Goal: Check status

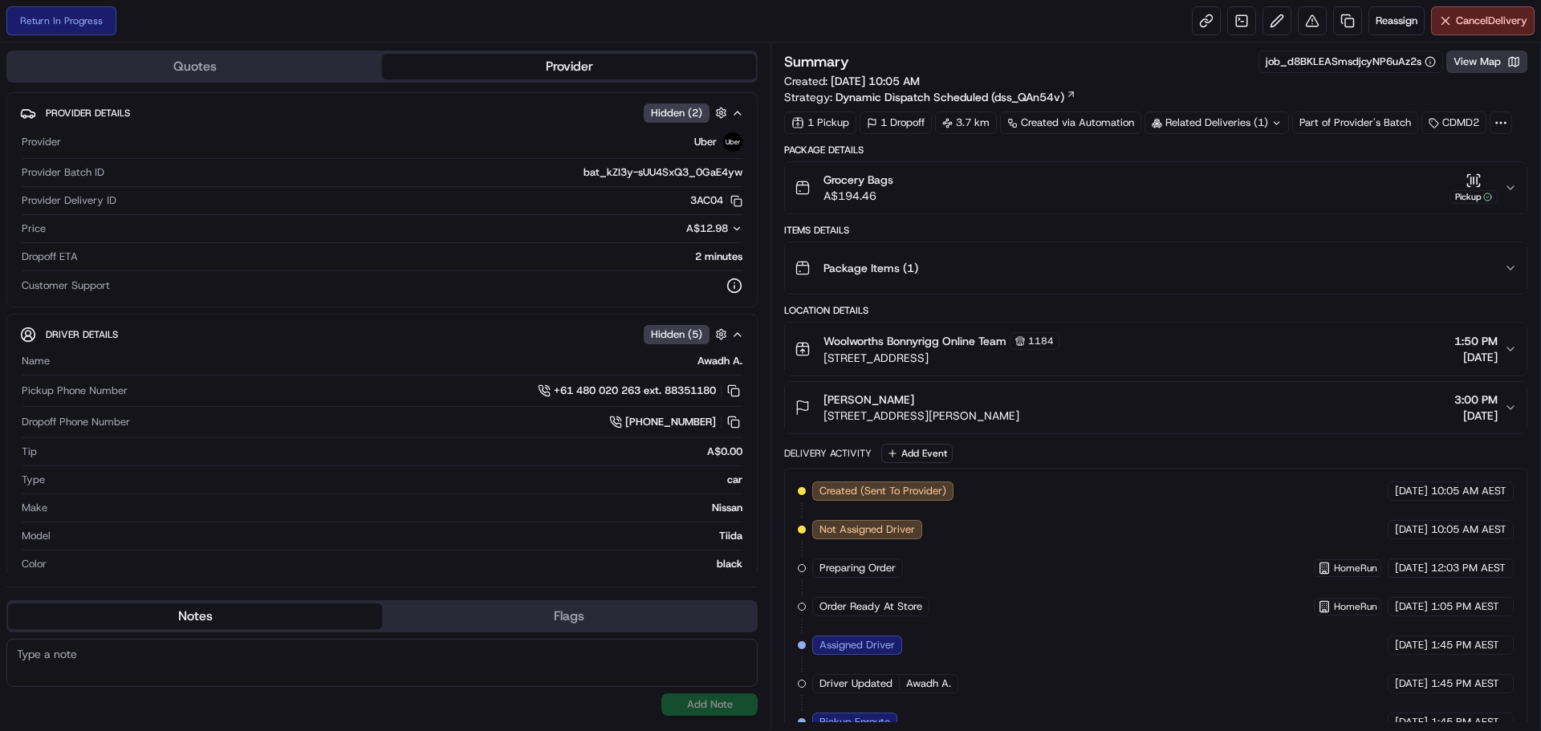
click at [1486, 60] on button "View Map" at bounding box center [1486, 62] width 81 height 22
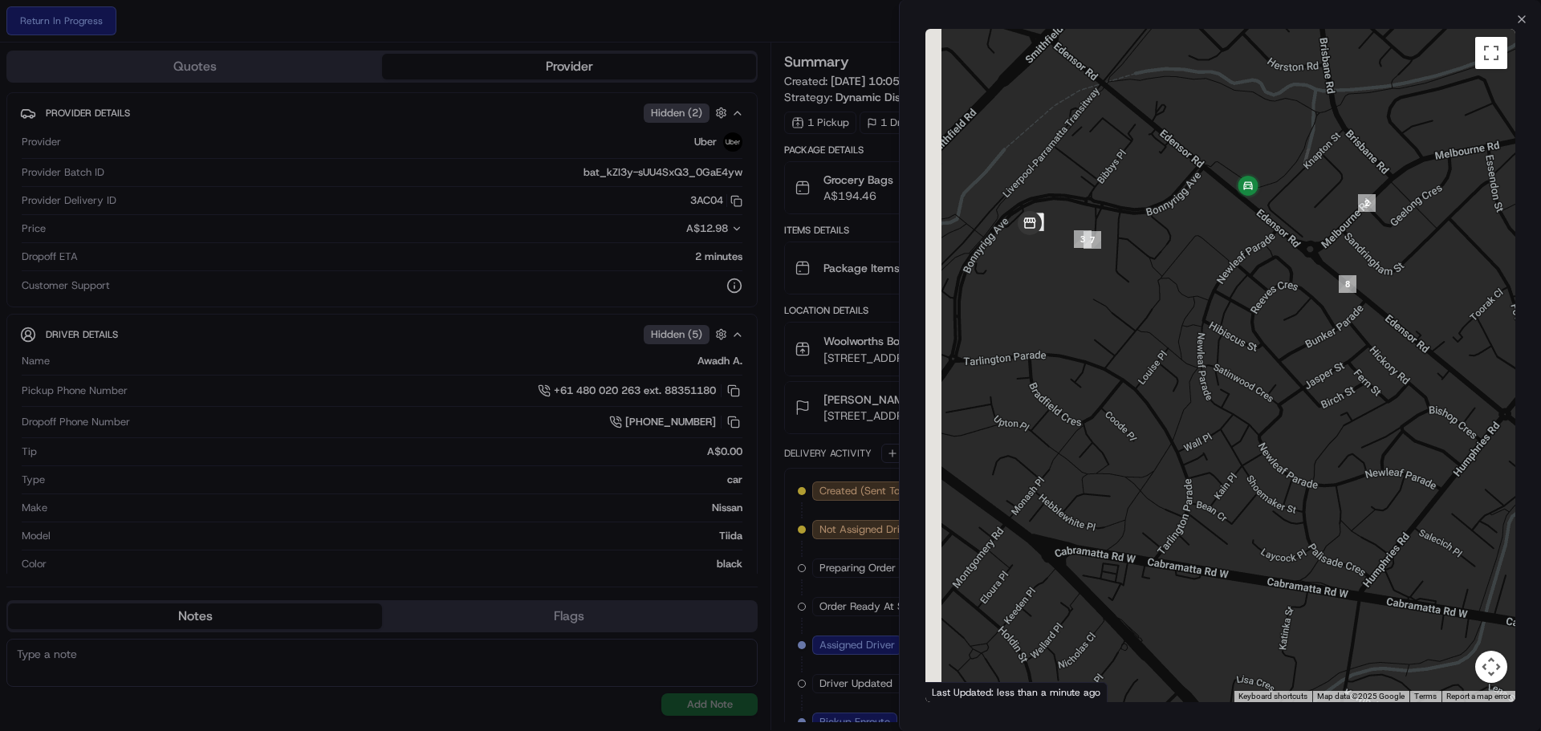
drag, startPoint x: 1074, startPoint y: 284, endPoint x: 1175, endPoint y: 317, distance: 106.3
click at [1175, 317] on div at bounding box center [1220, 365] width 590 height 673
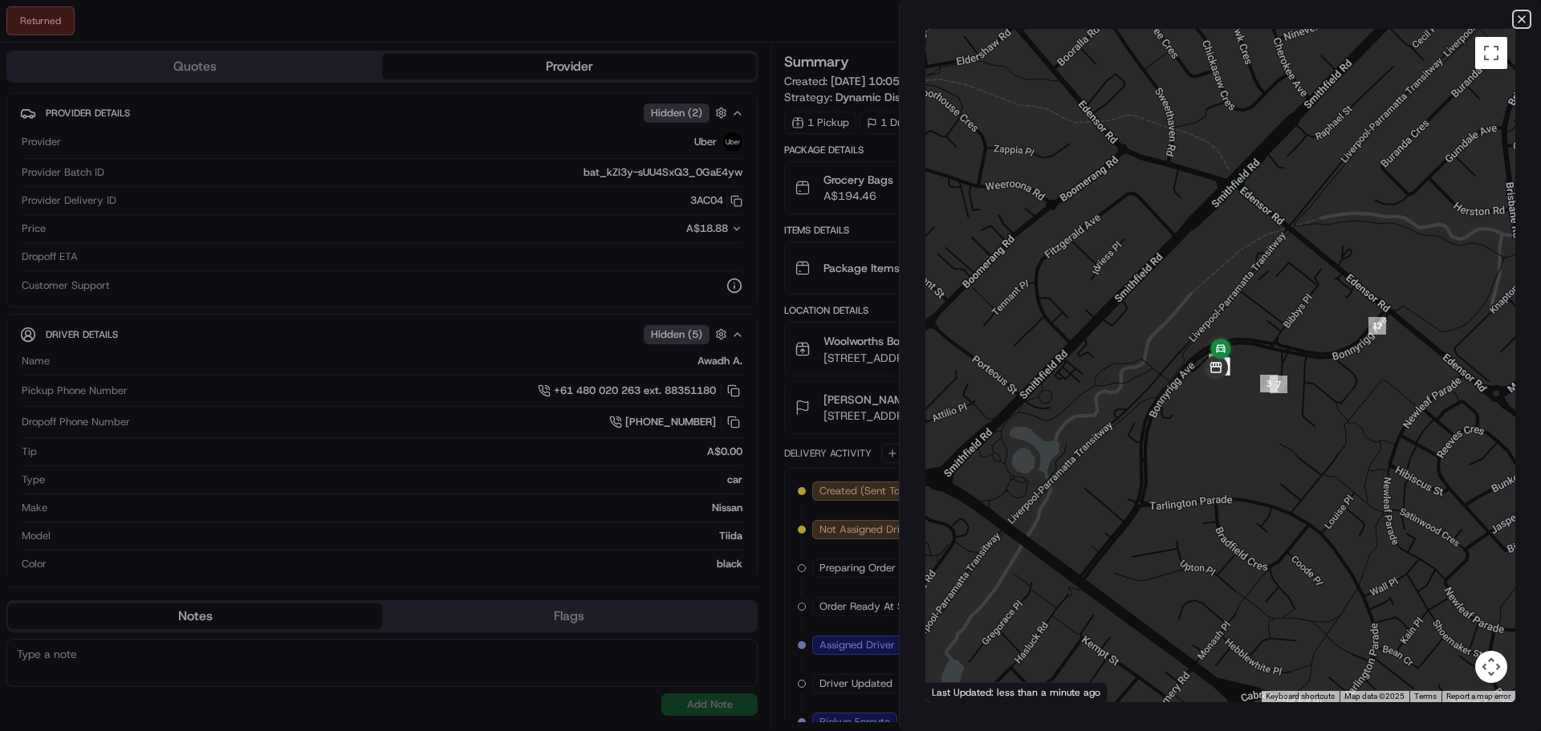
click at [1518, 20] on icon "button" at bounding box center [1521, 19] width 13 height 13
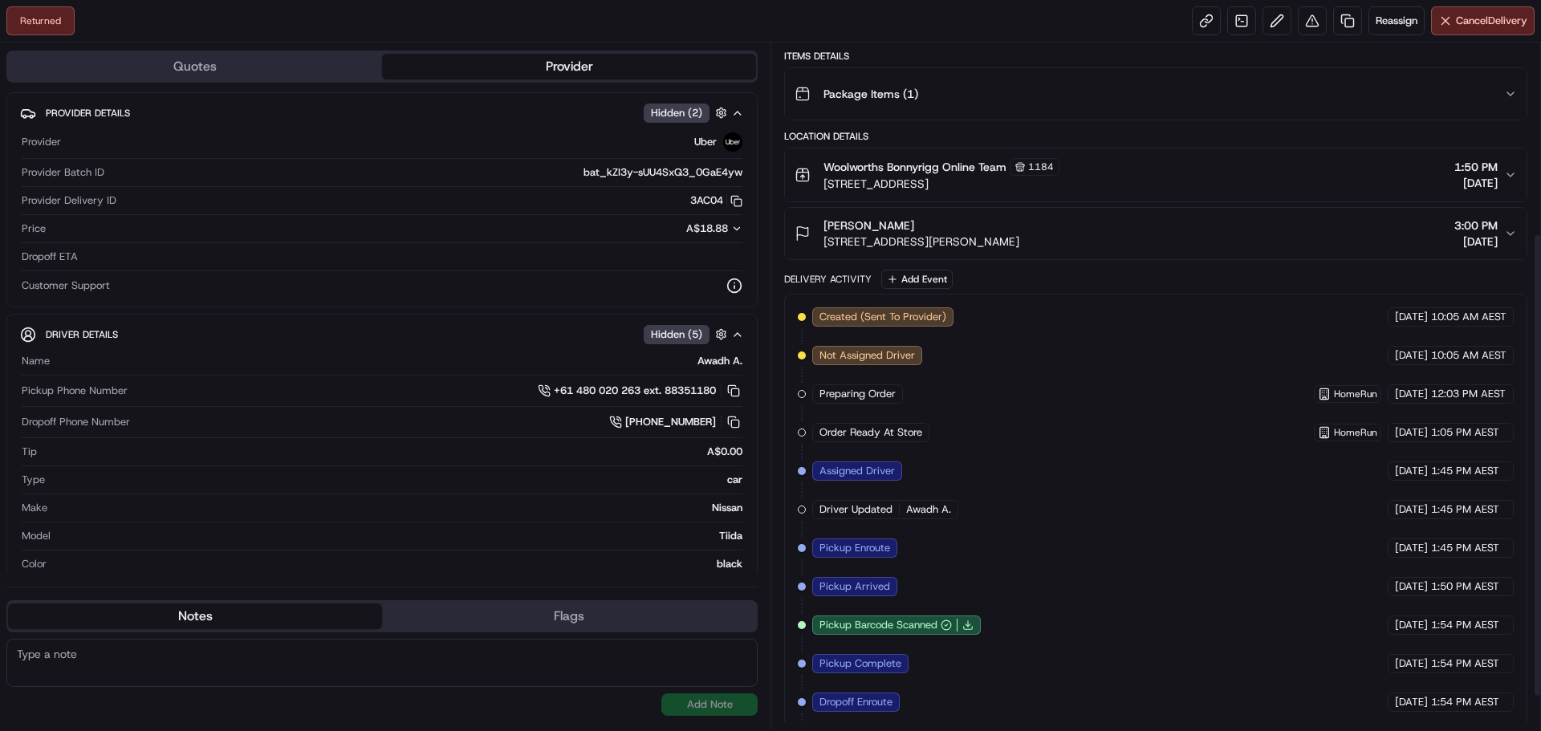
scroll to position [331, 0]
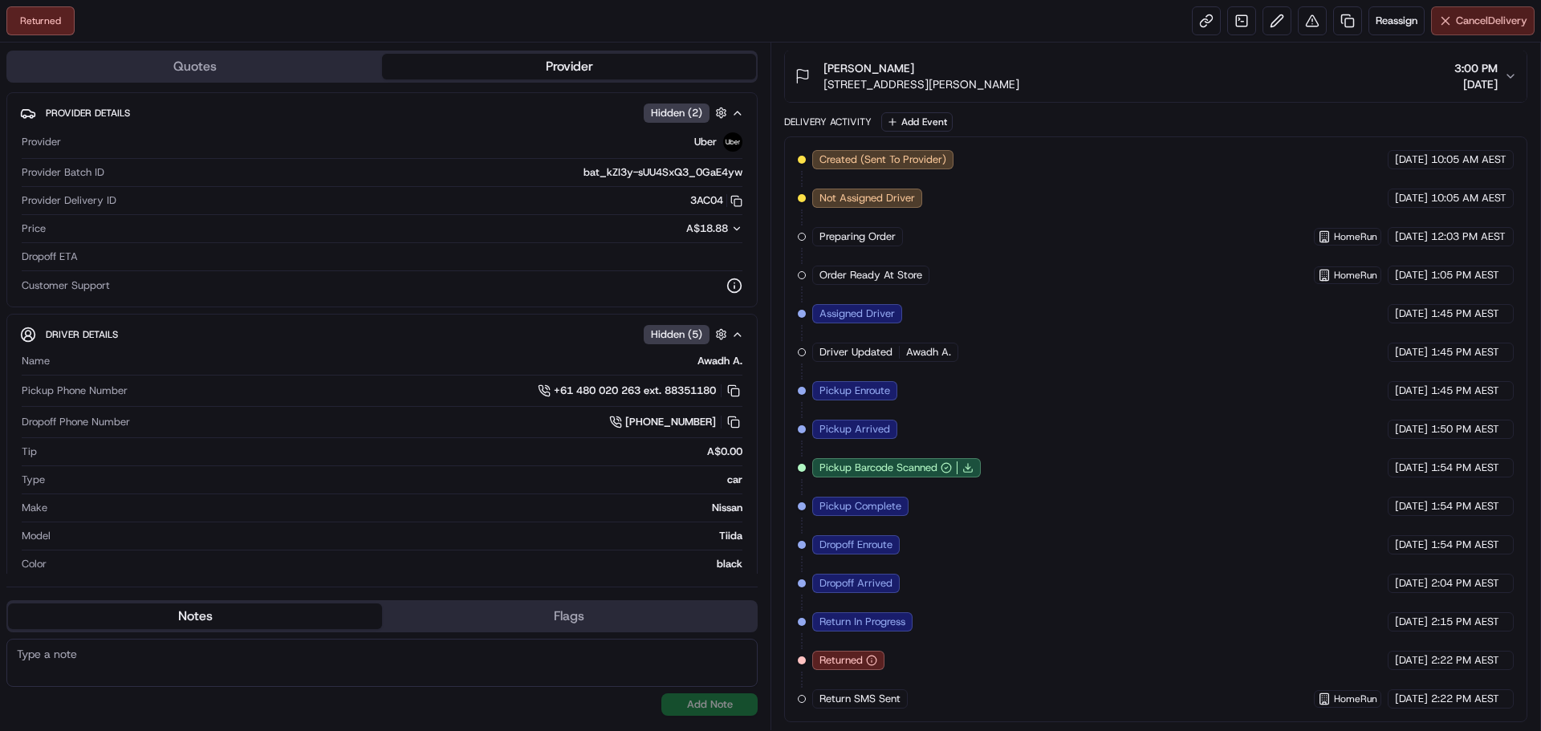
click at [1451, 30] on button "Cancel Delivery" at bounding box center [1483, 20] width 104 height 29
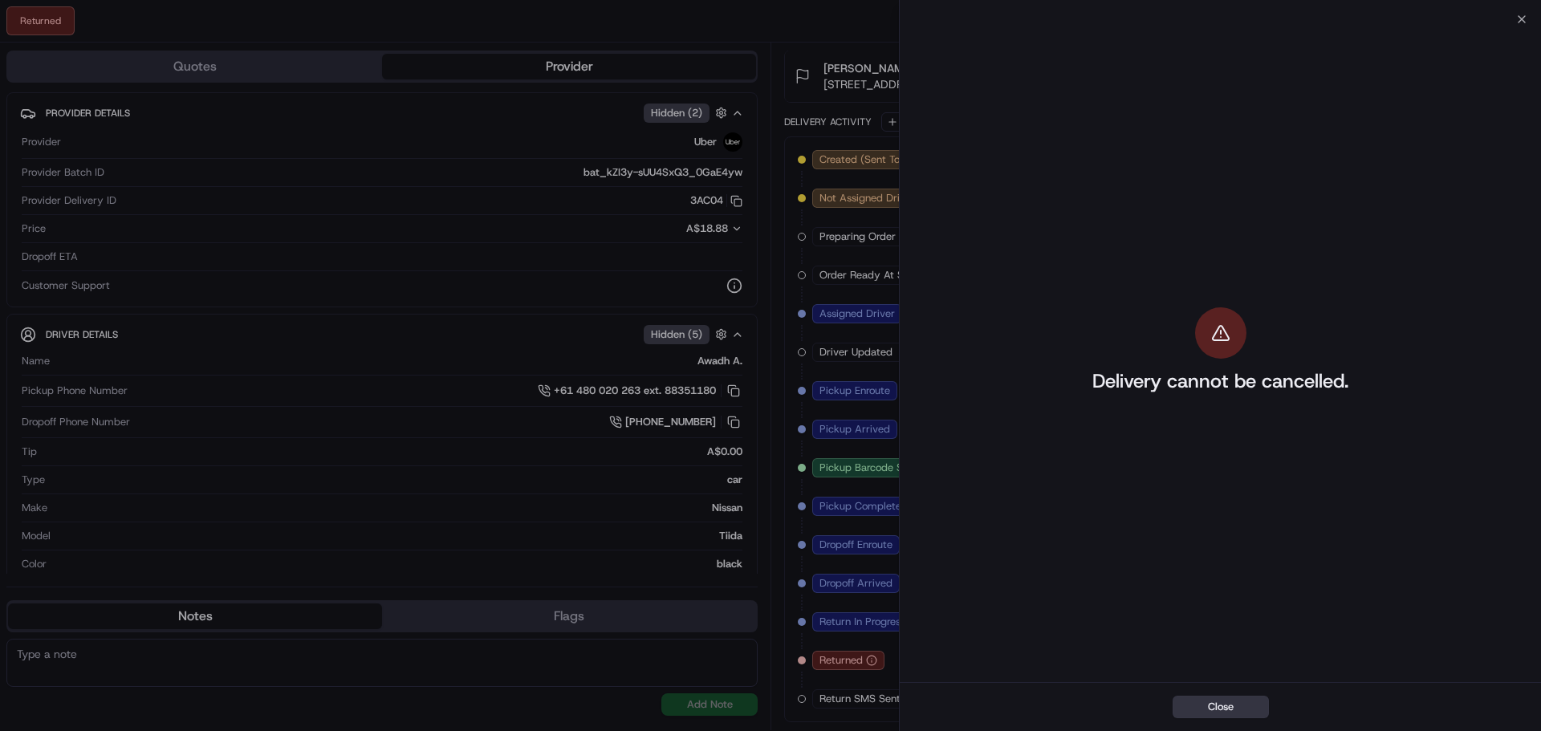
click at [1221, 705] on button "Close" at bounding box center [1221, 707] width 96 height 22
